Goal: Use online tool/utility: Utilize a website feature to perform a specific function

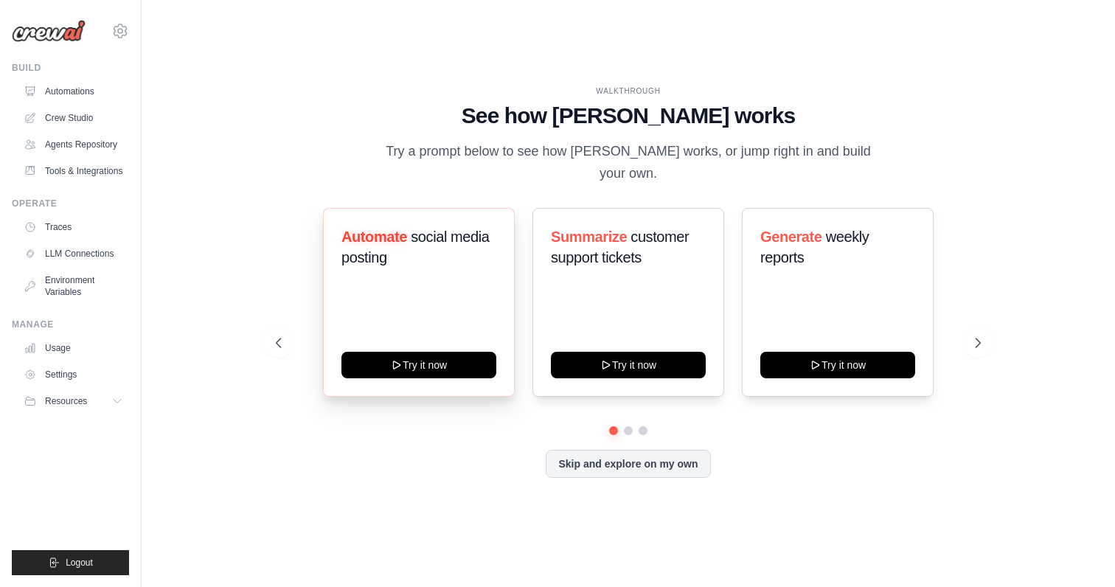
click at [392, 306] on div "Automate social media posting Try it now" at bounding box center [419, 302] width 192 height 189
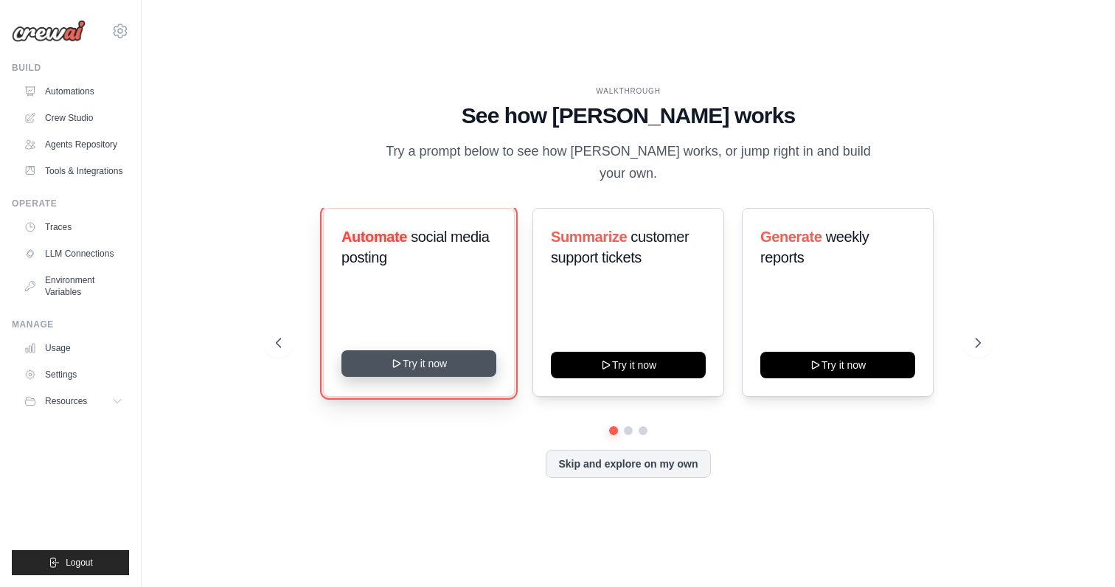
click at [397, 366] on icon at bounding box center [397, 364] width 12 height 12
click at [66, 112] on link "Crew Studio" at bounding box center [74, 118] width 111 height 24
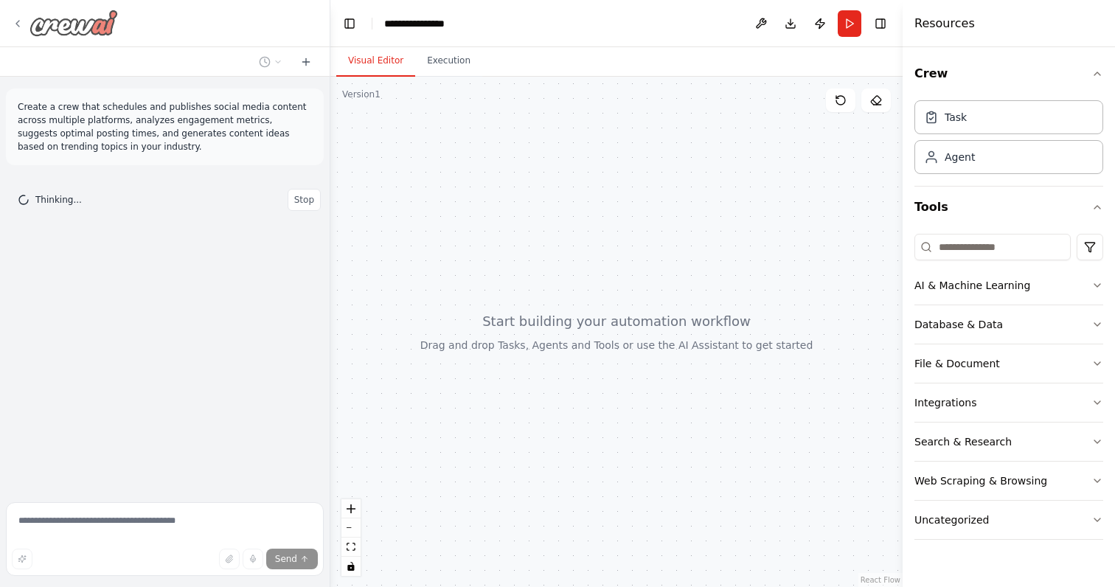
click at [15, 23] on icon at bounding box center [18, 24] width 12 height 12
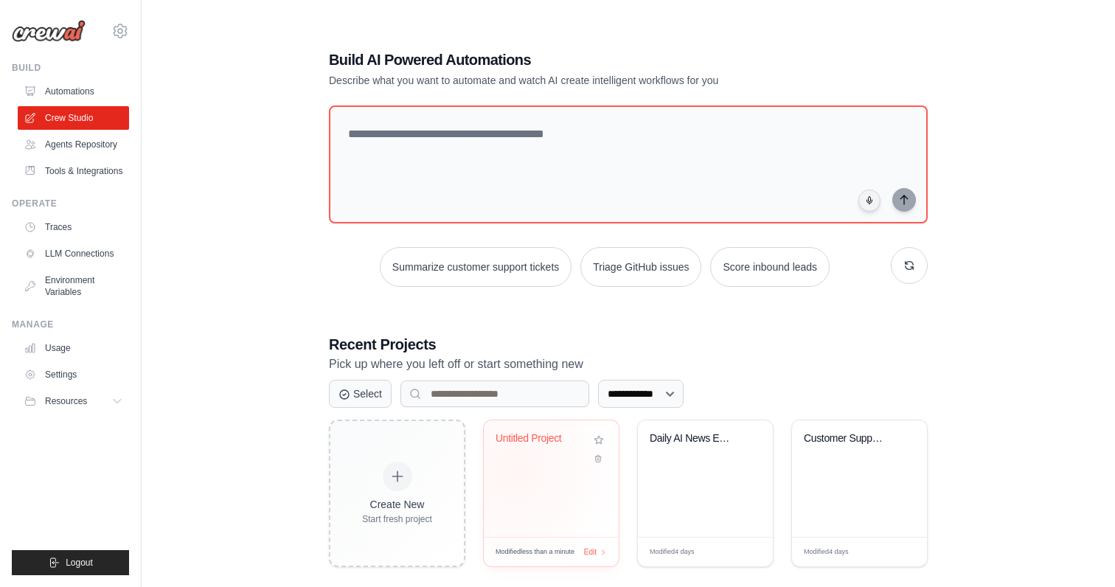
click at [515, 470] on div "Untitled Project" at bounding box center [551, 478] width 135 height 116
click at [675, 495] on div "Daily AI News Email Briefing" at bounding box center [705, 478] width 135 height 116
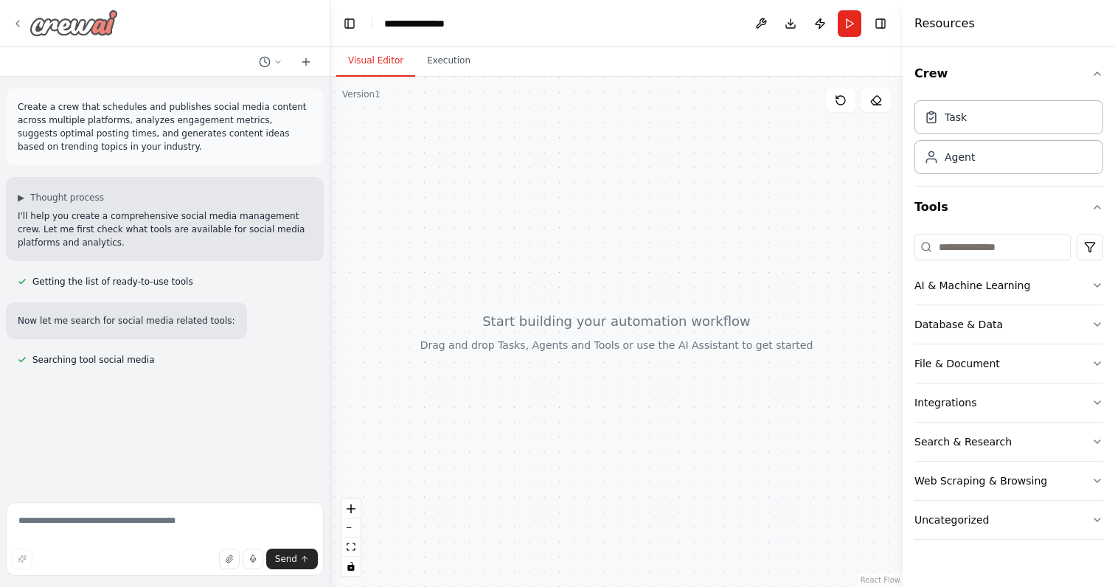
click at [14, 18] on icon at bounding box center [18, 24] width 12 height 12
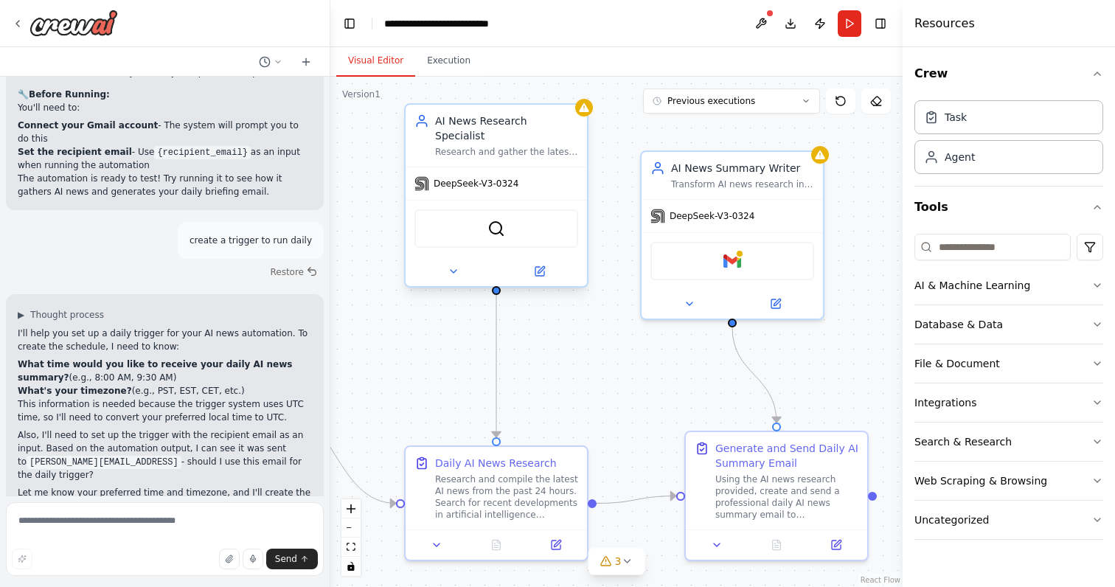
scroll to position [1426, 0]
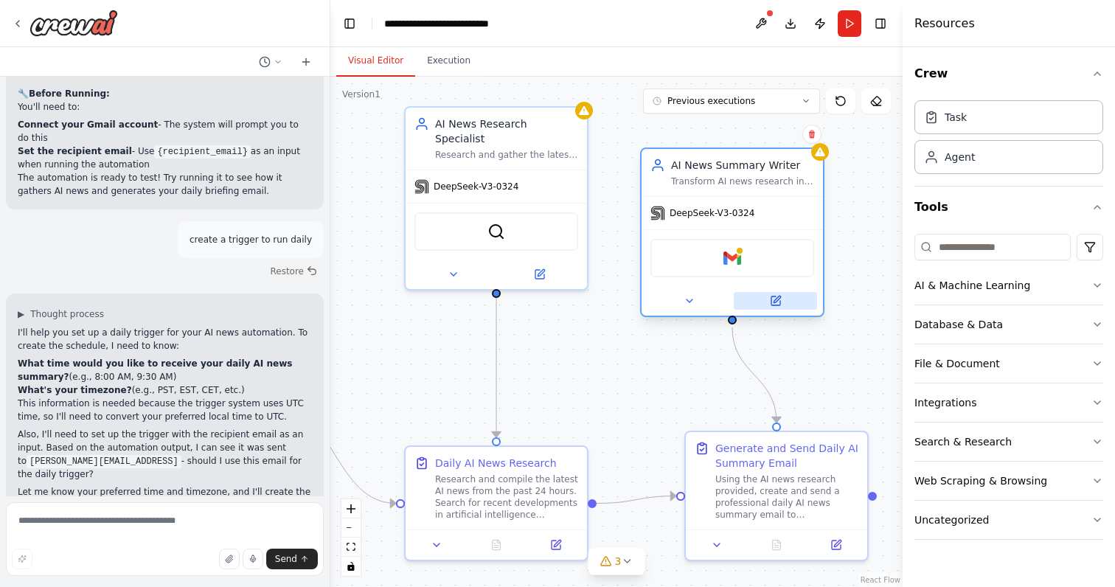
click at [775, 302] on icon at bounding box center [776, 299] width 7 height 7
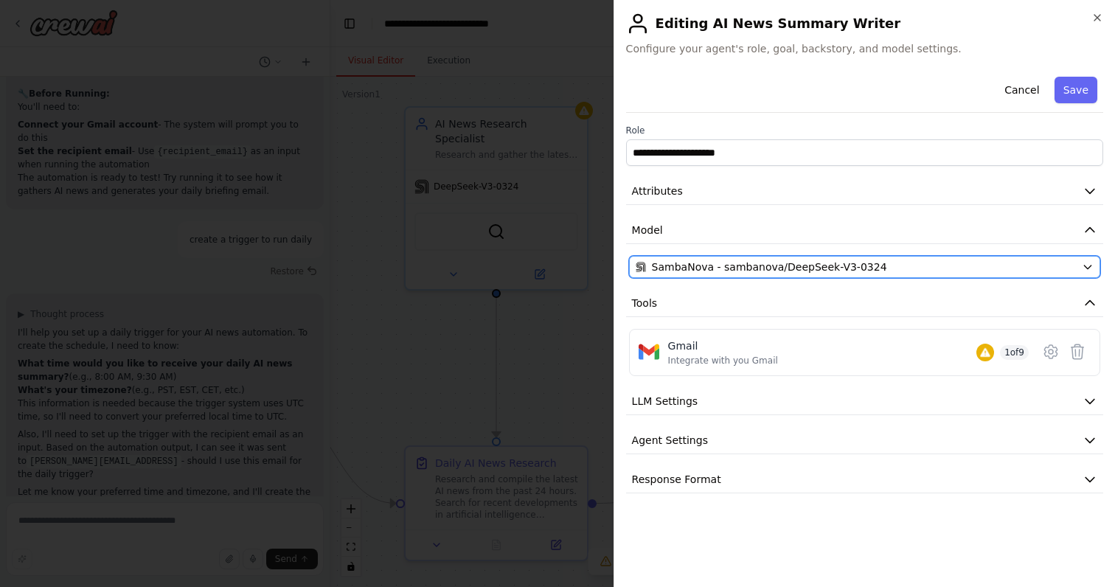
click at [798, 268] on span "SambaNova - sambanova/DeepSeek-V3-0324" at bounding box center [769, 267] width 235 height 15
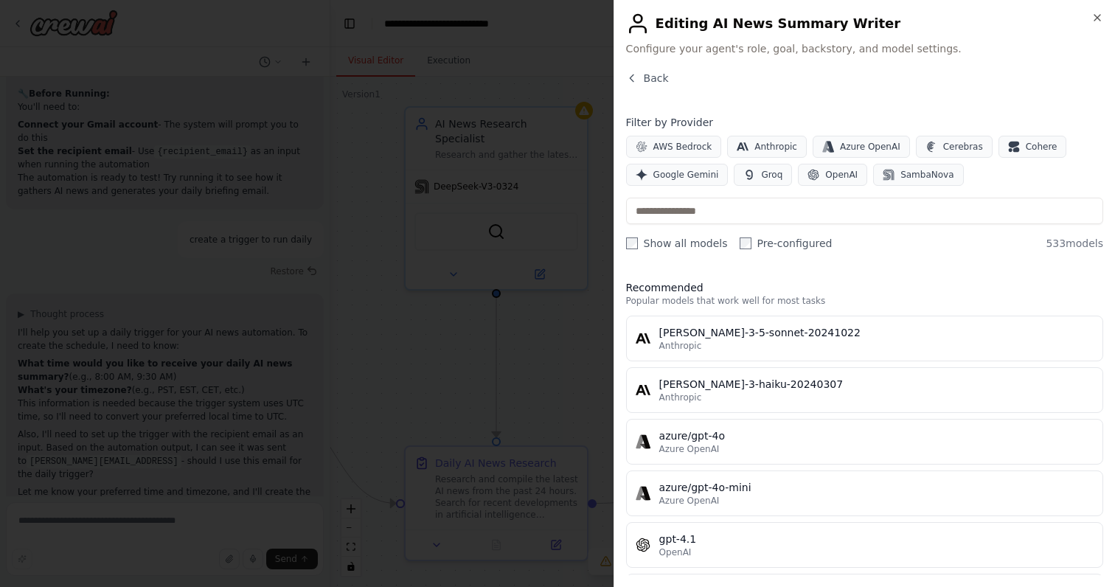
click at [683, 249] on label "Show all models" at bounding box center [677, 243] width 102 height 15
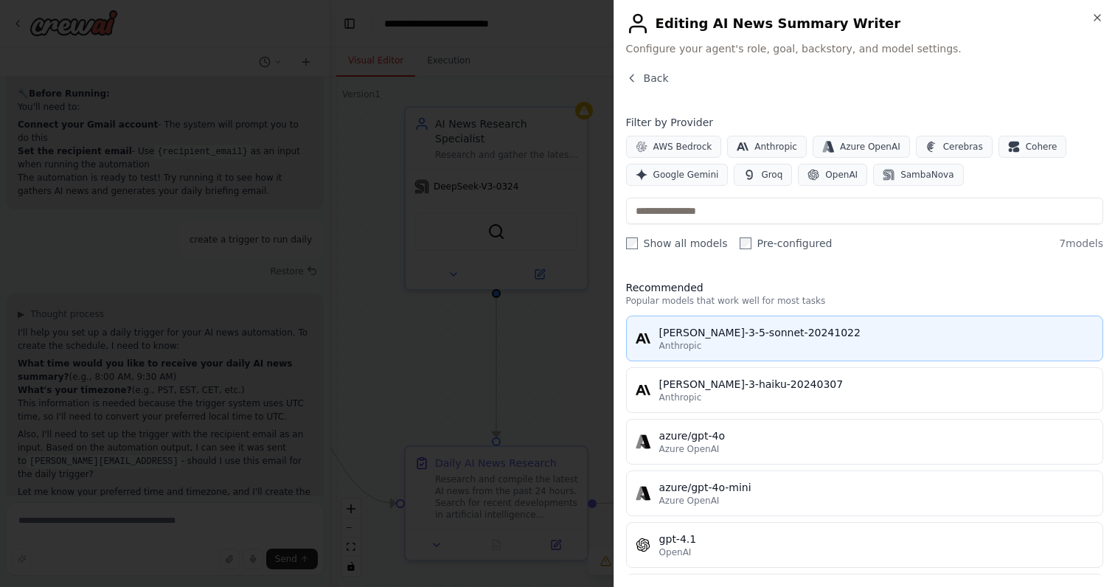
scroll to position [108, 0]
